Goal: Navigation & Orientation: Go to known website

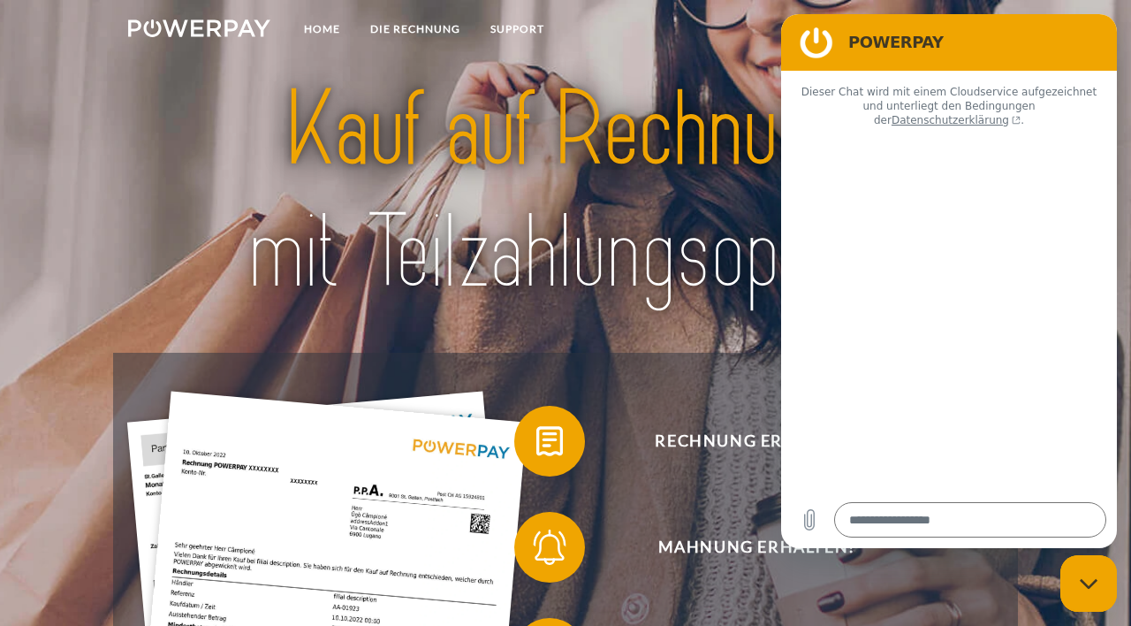
type textarea "*"
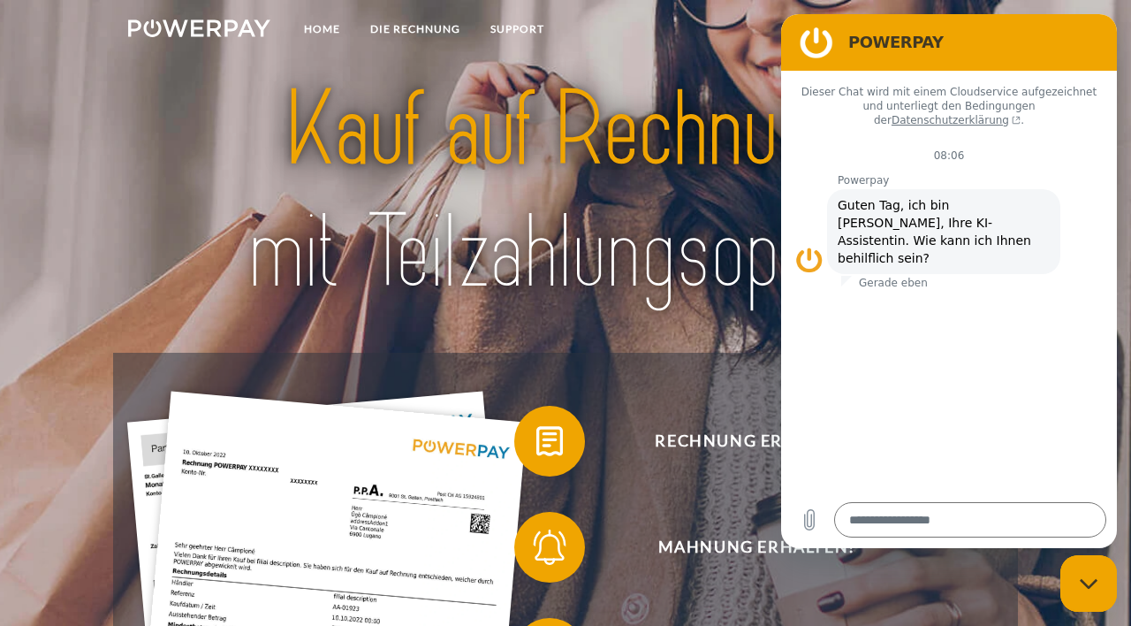
click at [811, 39] on figure at bounding box center [816, 42] width 35 height 35
click at [815, 46] on figure at bounding box center [816, 42] width 35 height 35
click at [816, 40] on figure at bounding box center [816, 42] width 35 height 35
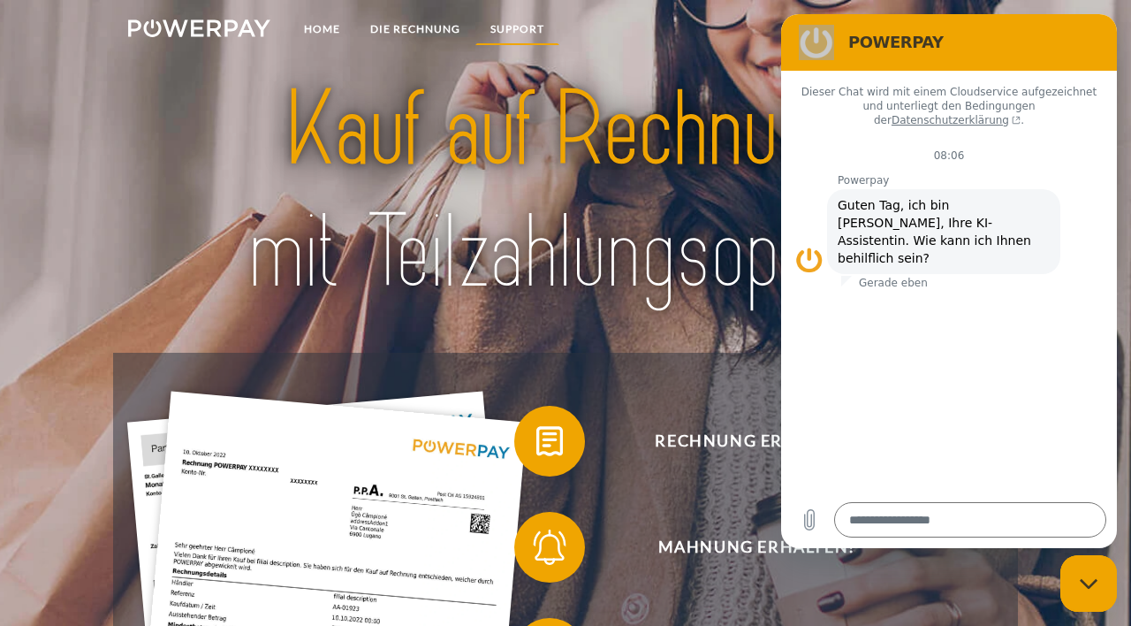
click at [514, 22] on link "SUPPORT" at bounding box center [518, 29] width 84 height 32
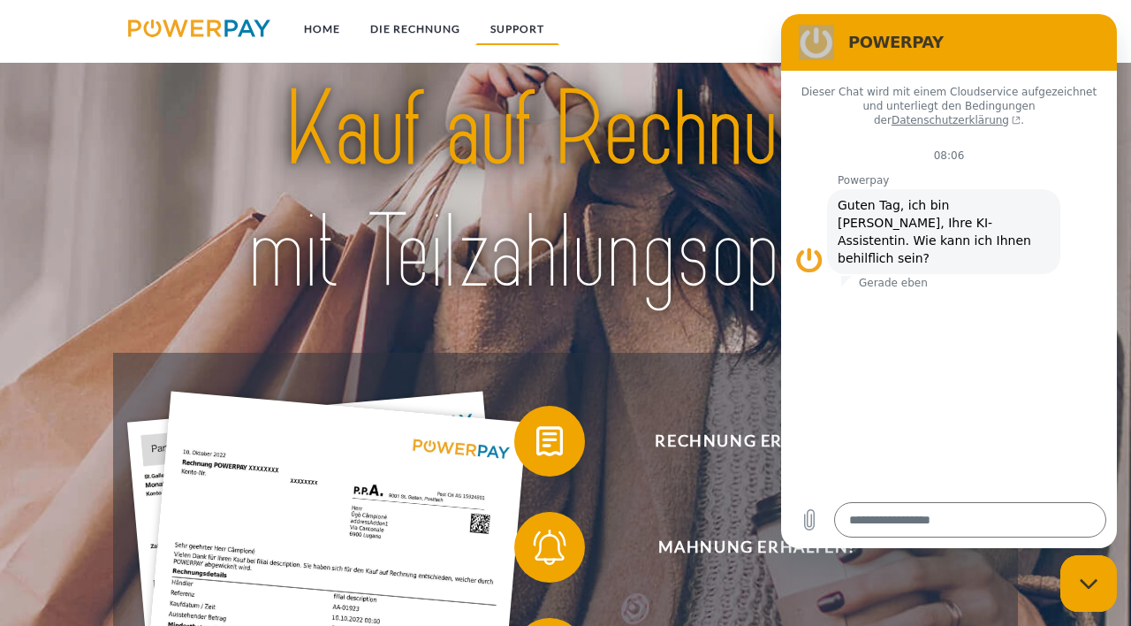
scroll to position [2836, 0]
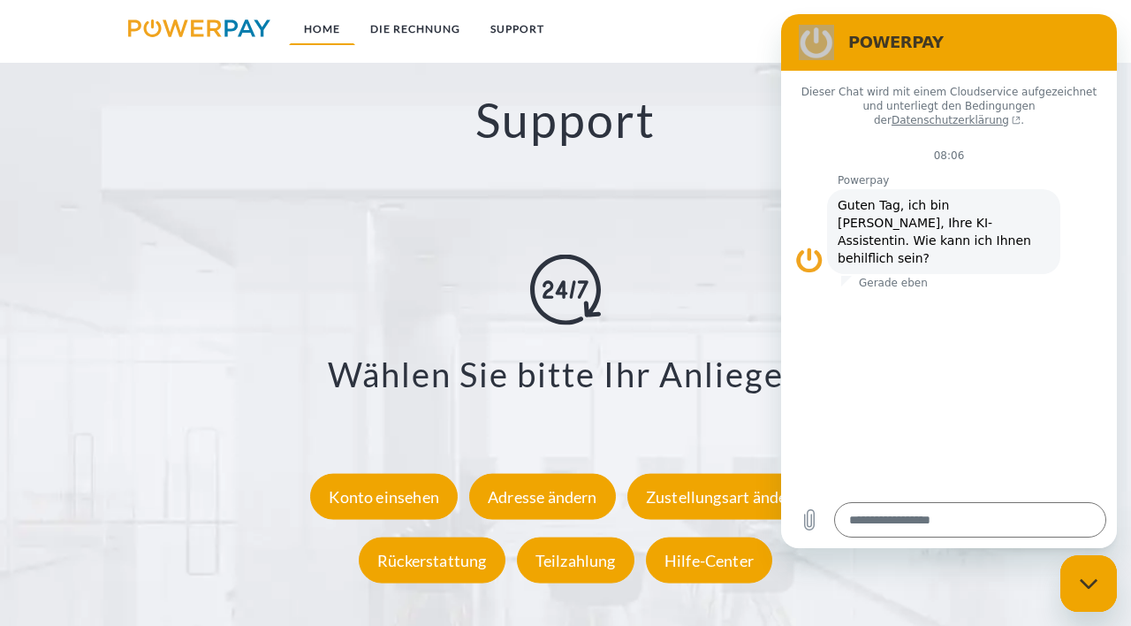
click at [332, 32] on link "Home" at bounding box center [322, 29] width 66 height 32
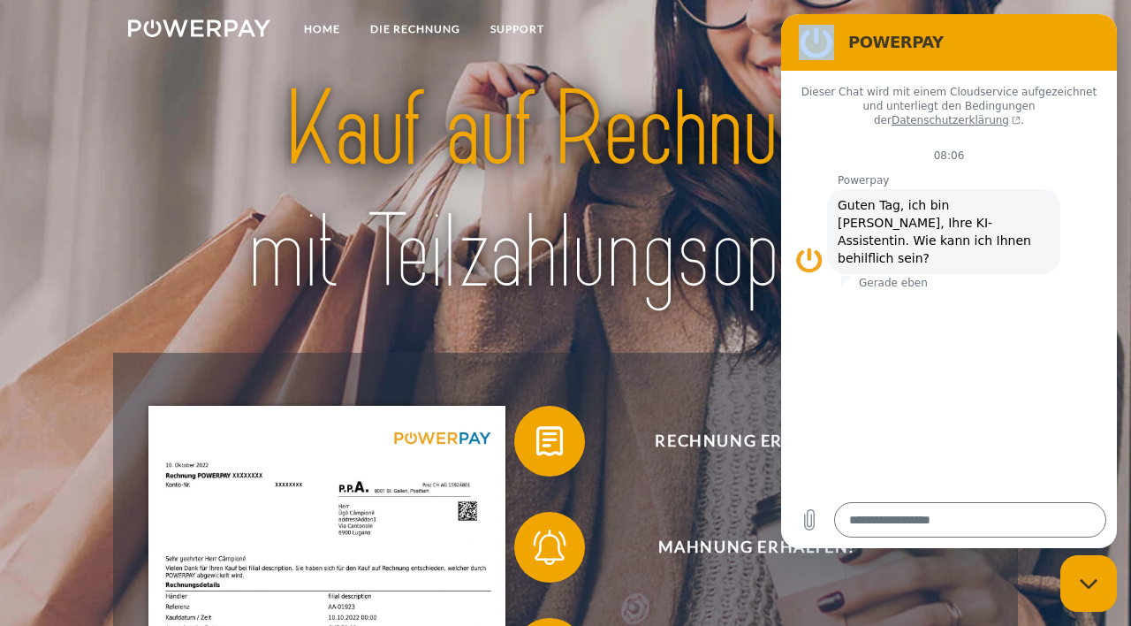
click at [813, 40] on figure at bounding box center [816, 42] width 35 height 35
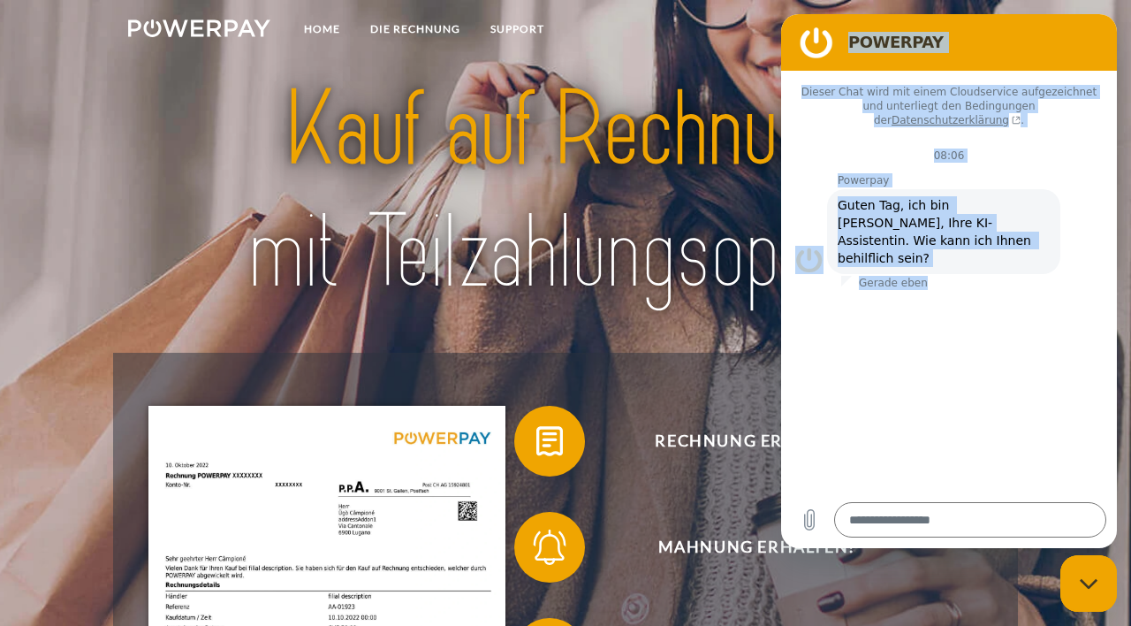
drag, startPoint x: 938, startPoint y: 31, endPoint x: 835, endPoint y: 275, distance: 264.6
click at [835, 275] on div "POWERPAY Dieser Chat wird mit einem Cloudservice aufgezeichnet und unterliegt d…" at bounding box center [949, 281] width 336 height 534
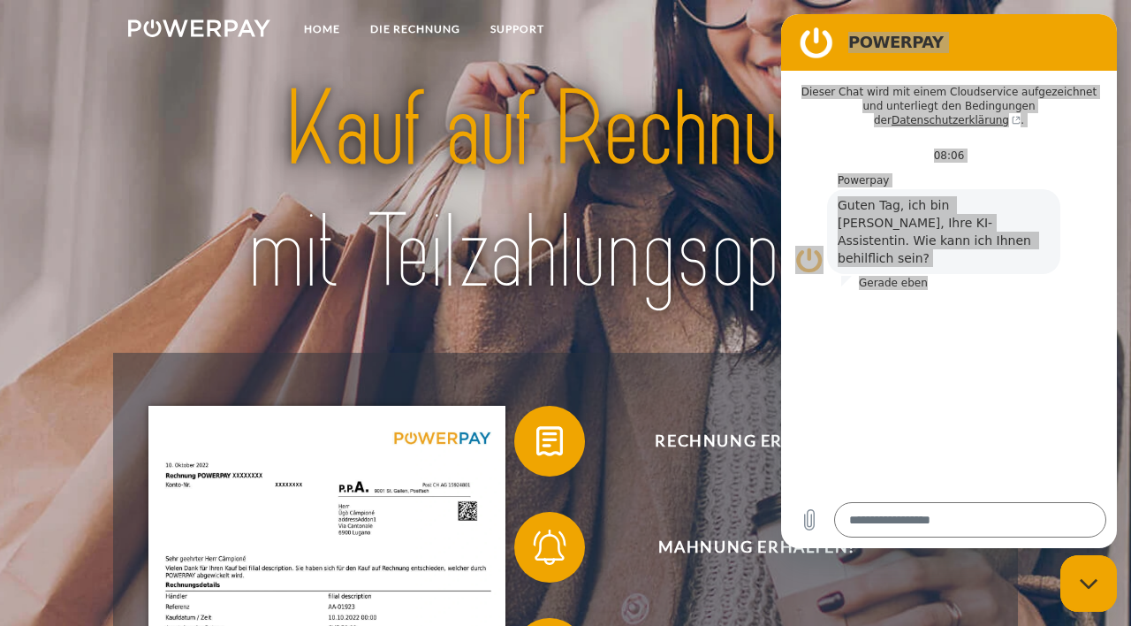
click at [743, 72] on img at bounding box center [565, 191] width 789 height 257
click at [177, 26] on img at bounding box center [199, 28] width 142 height 18
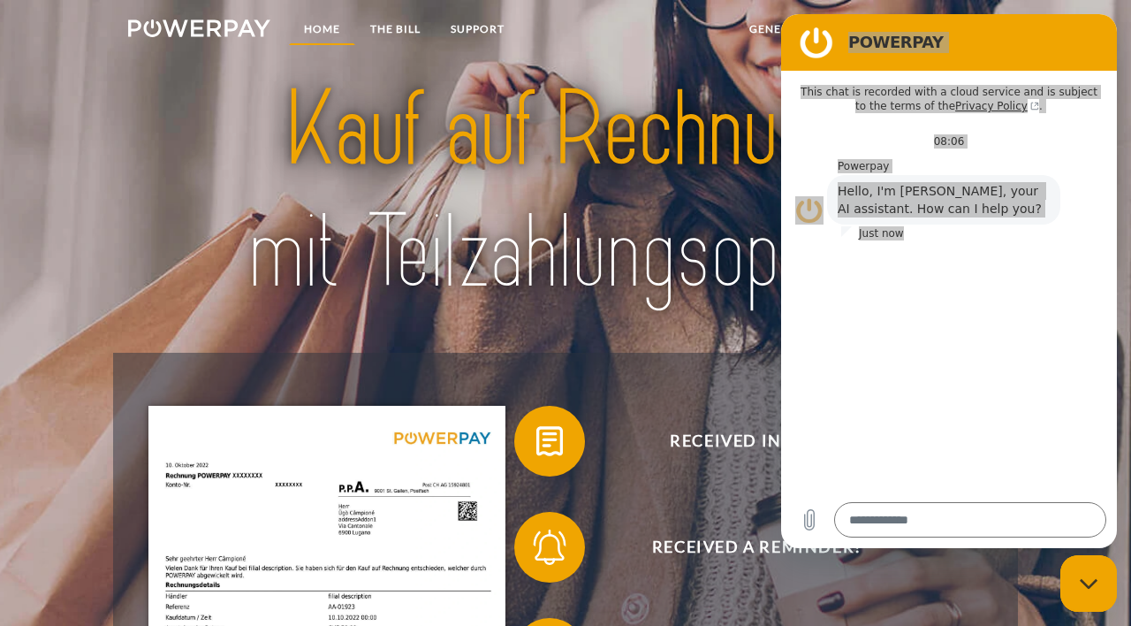
click at [331, 19] on link "HOME" at bounding box center [322, 29] width 66 height 32
click at [325, 32] on link "HOME" at bounding box center [322, 29] width 66 height 32
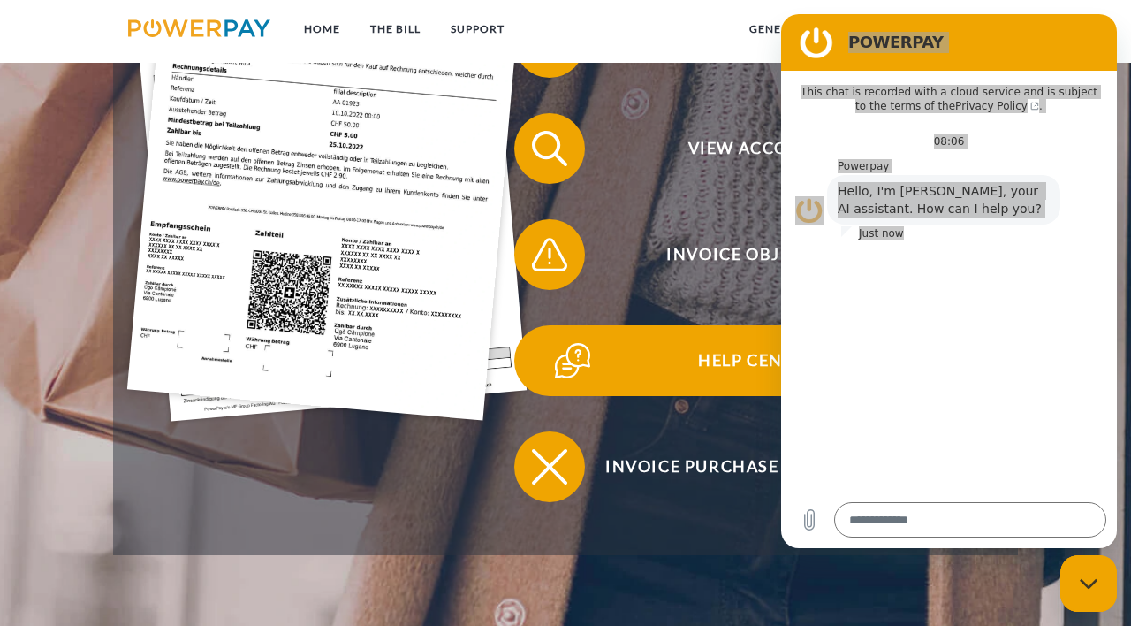
scroll to position [464, 0]
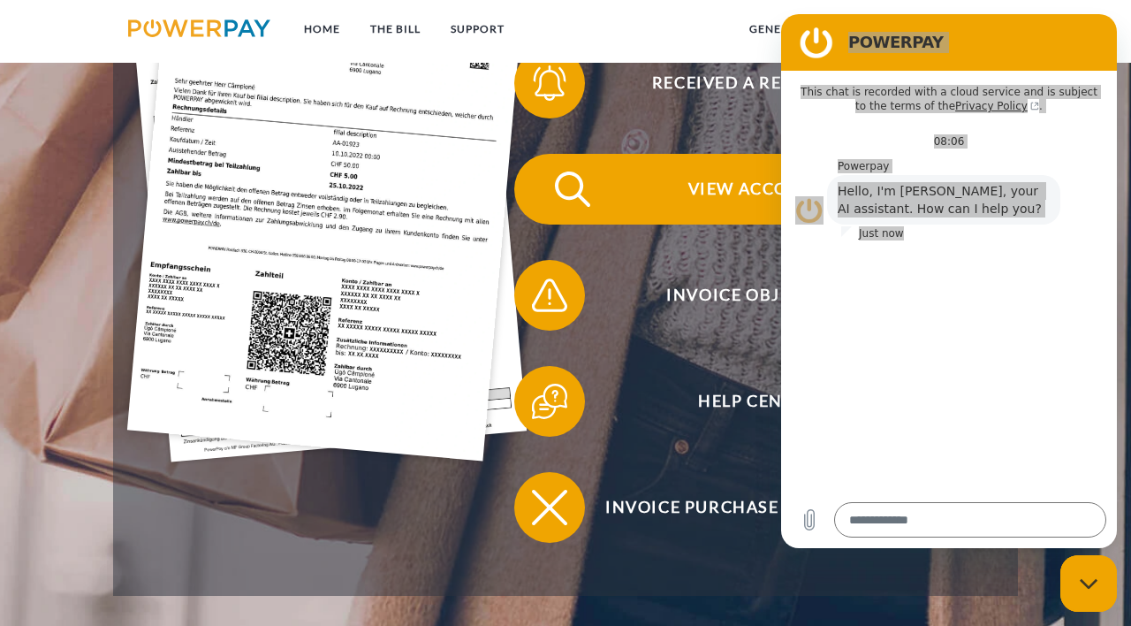
click at [727, 189] on span "VIEW ACCOUNT" at bounding box center [757, 189] width 433 height 71
